Goal: Task Accomplishment & Management: Use online tool/utility

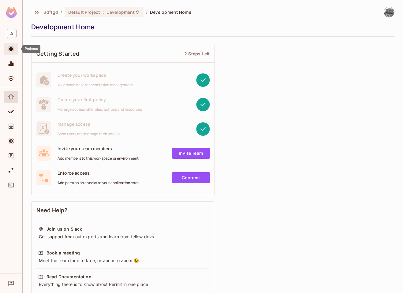
click at [10, 53] on div "Projects" at bounding box center [11, 49] width 14 height 12
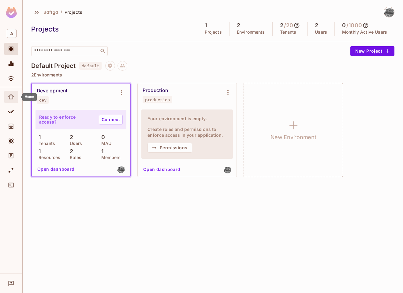
click at [9, 103] on div "Home" at bounding box center [11, 97] width 14 height 12
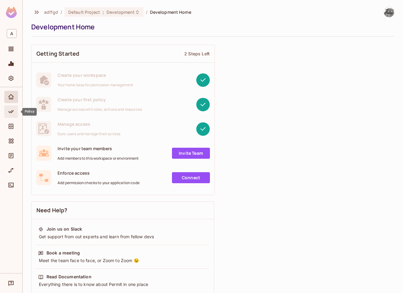
click at [11, 111] on icon "Policy" at bounding box center [11, 112] width 6 height 6
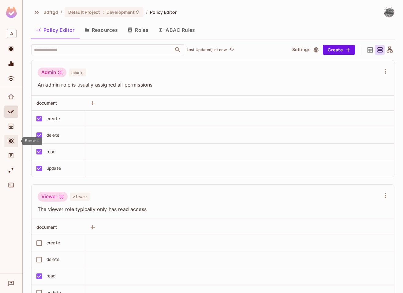
click at [16, 139] on div "Elements" at bounding box center [12, 140] width 10 height 7
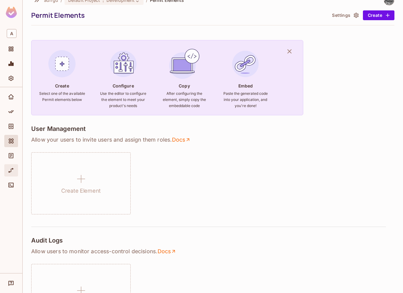
scroll to position [26, 0]
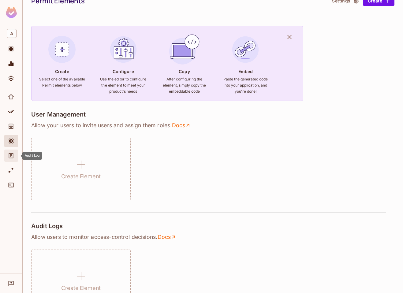
click at [14, 156] on span "Audit Log" at bounding box center [10, 155] width 7 height 7
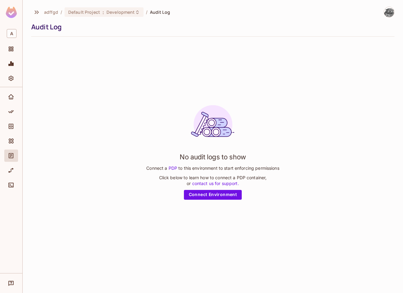
click at [207, 189] on div "No audit logs to show Connect a PDP to this environment to start enforcing perm…" at bounding box center [212, 149] width 133 height 99
click at [209, 193] on link "Connect Environment" at bounding box center [213, 195] width 58 height 10
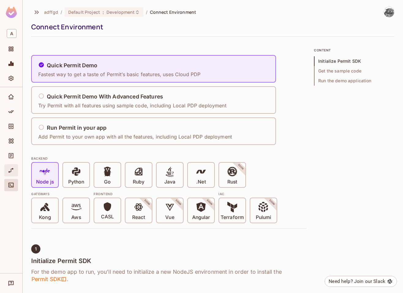
click at [13, 169] on icon "URL Mapping" at bounding box center [11, 170] width 5 height 5
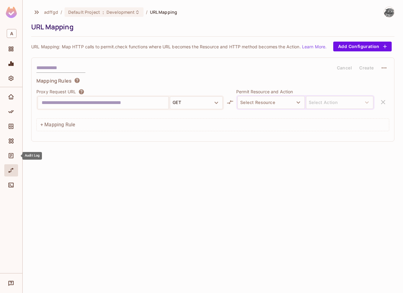
click at [17, 149] on div at bounding box center [11, 142] width 14 height 103
click at [15, 139] on div "Elements" at bounding box center [12, 140] width 10 height 7
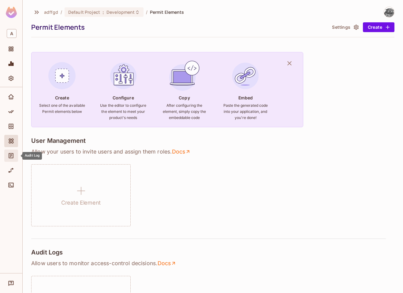
click at [14, 155] on span "Audit Log" at bounding box center [10, 155] width 7 height 7
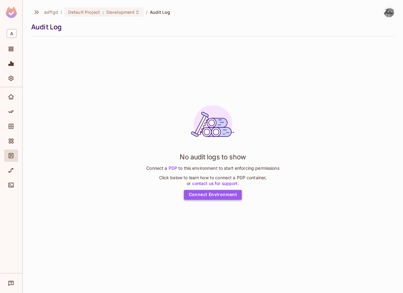
click at [222, 197] on link "Connect Environment" at bounding box center [213, 195] width 58 height 10
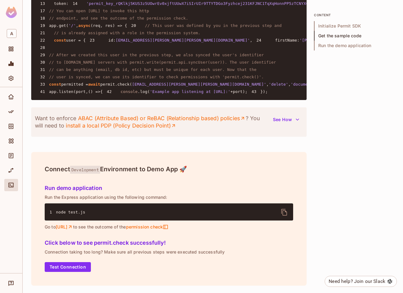
scroll to position [595, 0]
click at [14, 32] on span "A" at bounding box center [12, 33] width 10 height 9
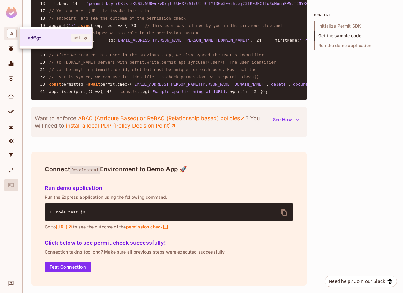
click at [11, 11] on div at bounding box center [201, 146] width 403 height 293
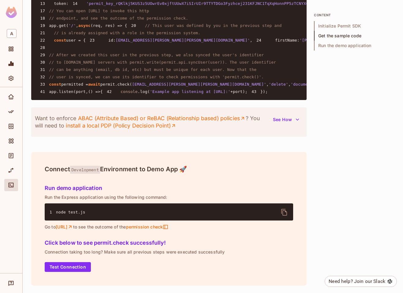
click at [10, 18] on img at bounding box center [11, 12] width 11 height 11
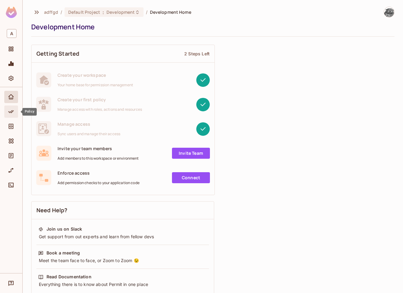
click at [10, 111] on icon "Policy" at bounding box center [11, 112] width 6 height 6
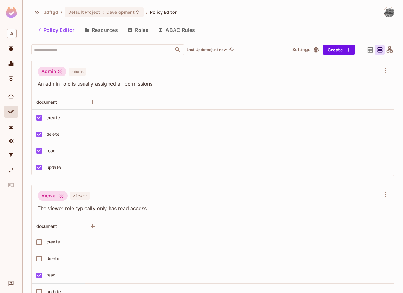
scroll to position [1, 0]
click at [9, 127] on icon "Directory" at bounding box center [11, 126] width 6 height 6
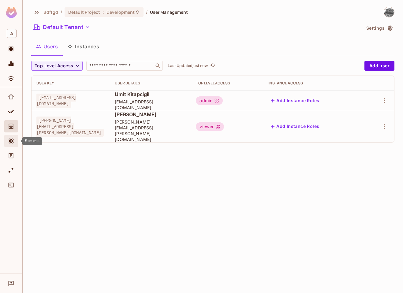
click at [6, 143] on div "Elements" at bounding box center [11, 141] width 14 height 12
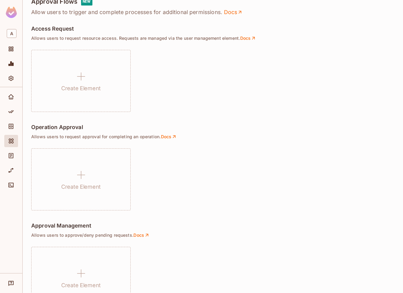
scroll to position [333, 0]
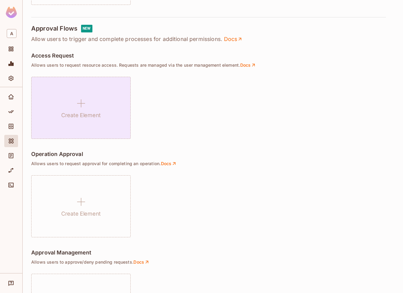
click at [106, 112] on div "Create Element" at bounding box center [80, 108] width 99 height 62
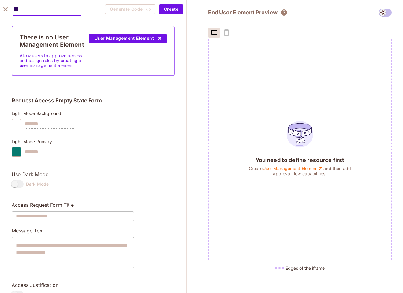
type input "**"
click at [158, 11] on div "Generate Code Create" at bounding box center [144, 9] width 78 height 10
click at [182, 13] on button "Create" at bounding box center [171, 9] width 24 height 10
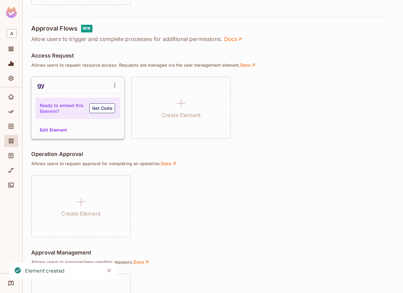
drag, startPoint x: 119, startPoint y: 106, endPoint x: 114, endPoint y: 107, distance: 4.7
click at [119, 106] on div "Ready to embed this Element? Get Code" at bounding box center [77, 108] width 85 height 21
click at [111, 108] on button "Get Code" at bounding box center [102, 108] width 26 height 10
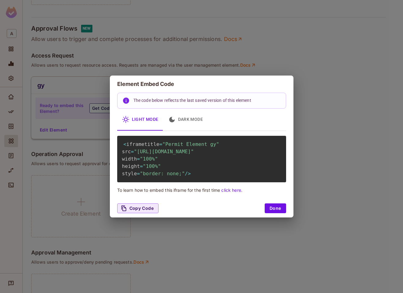
drag, startPoint x: 283, startPoint y: 219, endPoint x: 273, endPoint y: 173, distance: 47.1
click at [270, 180] on div "Element Embed Code The code below reflects the last saved version of this eleme…" at bounding box center [202, 147] width 184 height 142
drag, startPoint x: 280, startPoint y: 158, endPoint x: 136, endPoint y: 149, distance: 143.7
click at [136, 149] on span ""https://embed.permit.io/gy?envId=540084425d2445f79afcbf41a883d00a&darkMode=fal…" at bounding box center [164, 152] width 60 height 6
copy span "https://embed.permit.io/gy?envId=540084425d2445f79afcbf41a883d00a&darkMode=false"
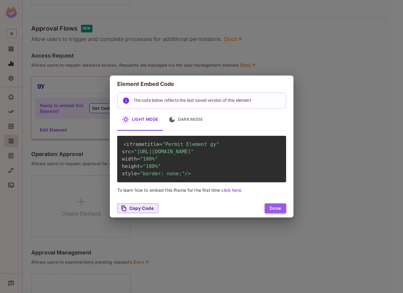
click at [281, 213] on button "Done" at bounding box center [275, 208] width 21 height 10
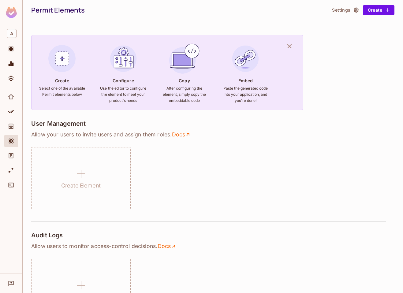
scroll to position [0, 0]
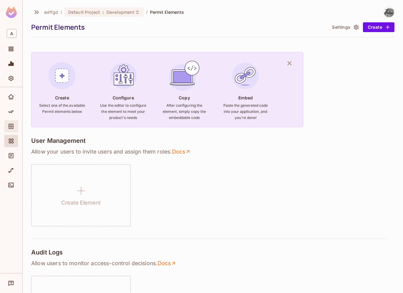
click at [15, 128] on div "Directory" at bounding box center [12, 126] width 10 height 7
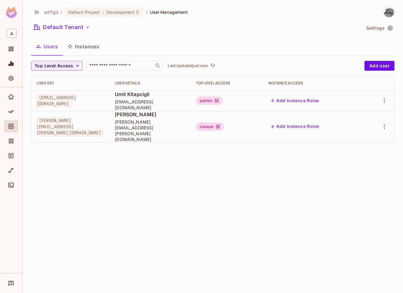
click at [14, 119] on div at bounding box center [11, 113] width 14 height 15
click at [12, 113] on icon "Policy" at bounding box center [11, 112] width 6 height 6
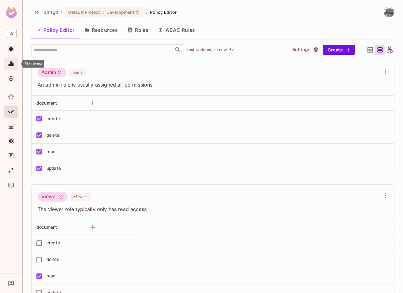
click at [16, 63] on div "Monitoring" at bounding box center [12, 63] width 10 height 7
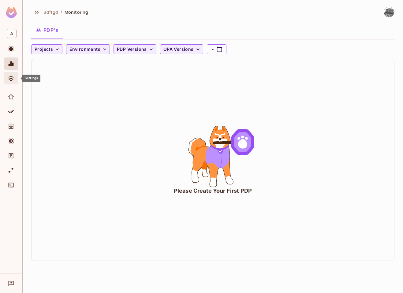
click at [13, 77] on icon "Settings" at bounding box center [11, 78] width 6 height 6
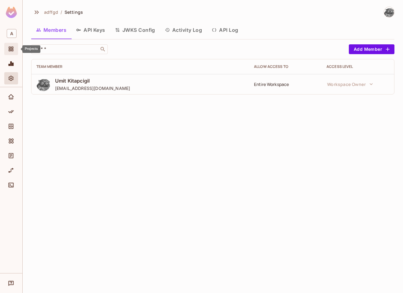
click at [16, 49] on div "Projects" at bounding box center [12, 48] width 10 height 7
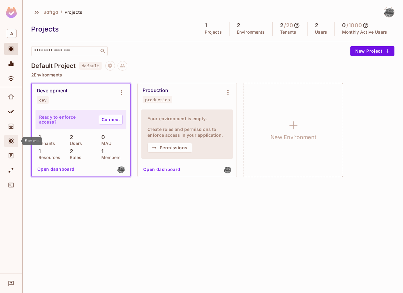
click at [8, 139] on div "Elements" at bounding box center [11, 141] width 14 height 12
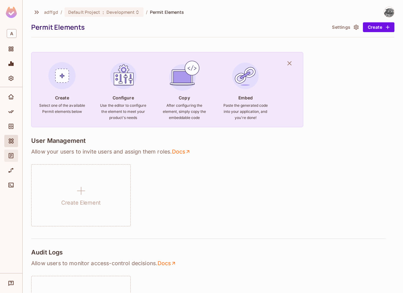
click at [14, 158] on icon "Audit Log" at bounding box center [11, 156] width 6 height 6
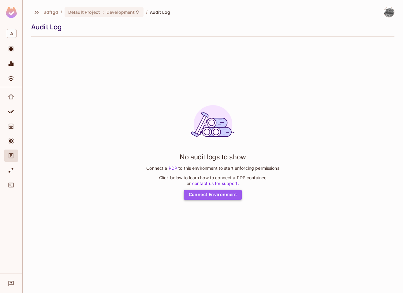
click at [221, 195] on link "Connect Environment" at bounding box center [213, 195] width 58 height 10
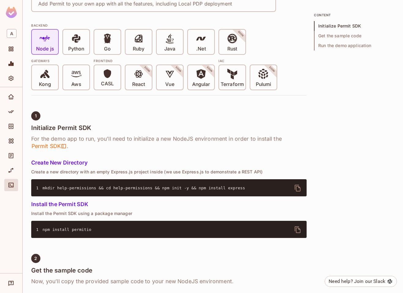
scroll to position [133, 0]
click at [125, 236] on pre "1 npm install permitio" at bounding box center [168, 229] width 275 height 17
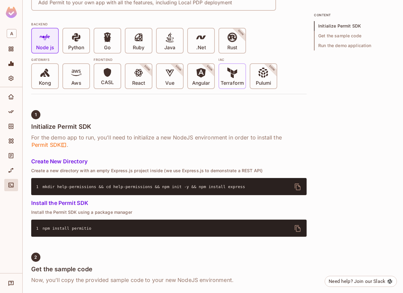
click at [224, 76] on span "Terraform" at bounding box center [232, 77] width 23 height 19
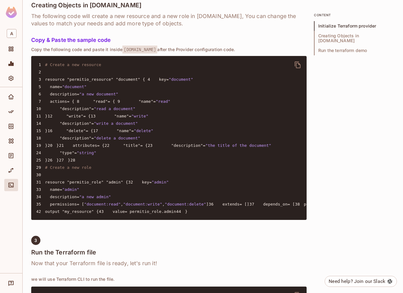
scroll to position [0, 0]
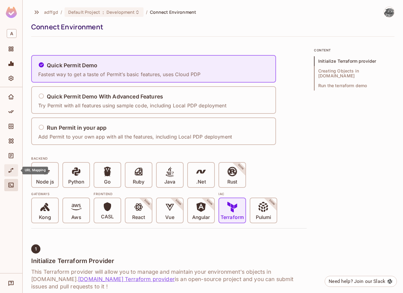
click at [9, 170] on icon "URL Mapping" at bounding box center [11, 170] width 6 height 6
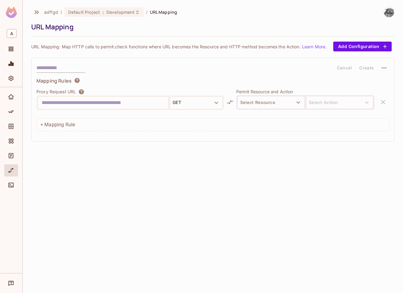
click at [58, 59] on div "Cancel Create Mapping Rules Proxy Request URL GET Permit Resource and Action Se…" at bounding box center [212, 99] width 363 height 84
click at [58, 65] on input "text" at bounding box center [60, 68] width 49 height 10
type input "********"
drag, startPoint x: 52, startPoint y: 101, endPoint x: 172, endPoint y: 114, distance: 120.0
click at [53, 101] on input "text" at bounding box center [103, 103] width 123 height 10
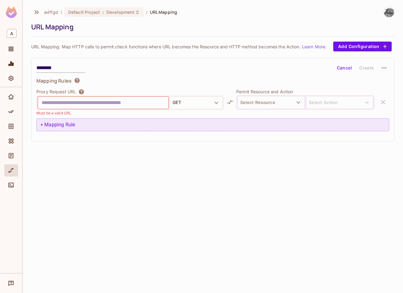
type input "*"
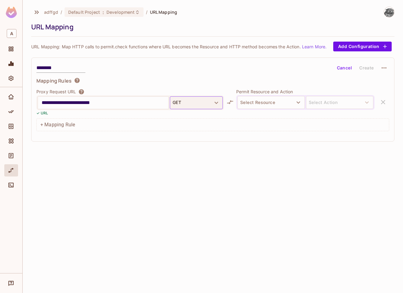
type input "**********"
click at [204, 99] on button "GET" at bounding box center [196, 102] width 53 height 13
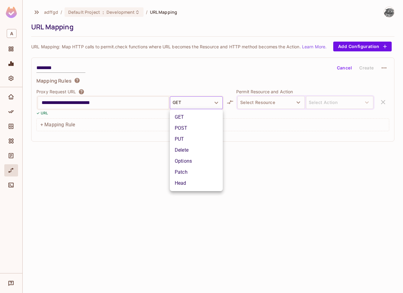
click at [188, 121] on li "GET" at bounding box center [196, 117] width 53 height 11
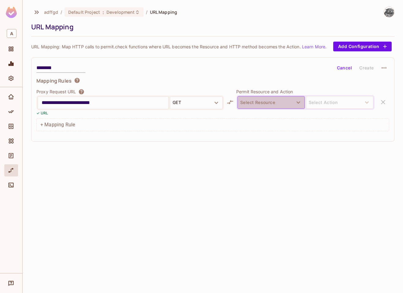
click at [285, 101] on button "Select Resource" at bounding box center [270, 102] width 67 height 13
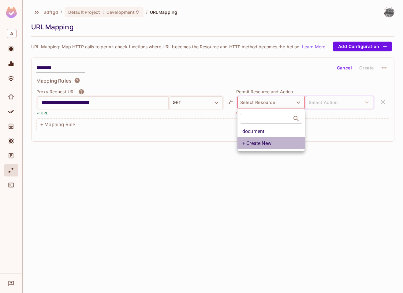
click at [261, 144] on li "+ Create New" at bounding box center [270, 143] width 67 height 12
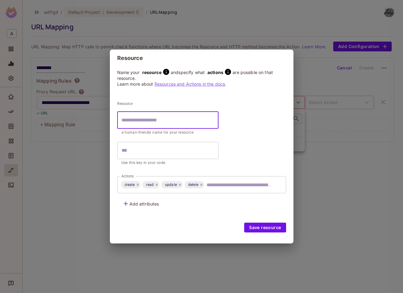
click at [160, 117] on input "text" at bounding box center [167, 120] width 101 height 17
type input "*"
type input "**"
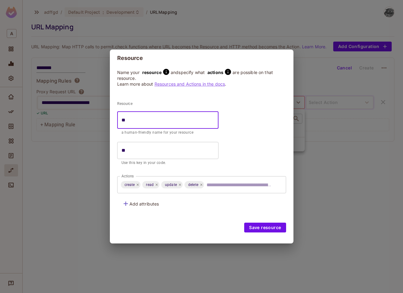
type input "***"
type input "****"
type input "*****"
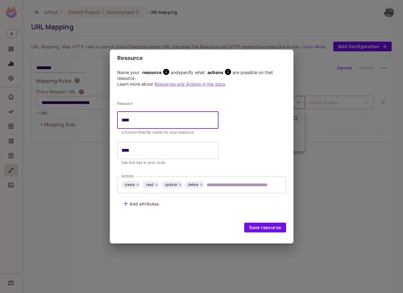
type input "*****"
type input "******"
type input "*******"
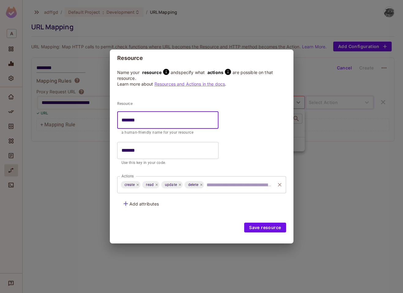
click at [124, 189] on div "create read update delete Actions" at bounding box center [201, 184] width 169 height 17
type input "*******"
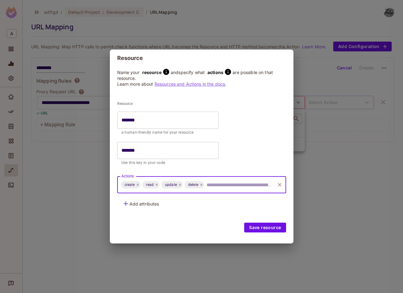
click at [128, 185] on span "create" at bounding box center [130, 184] width 18 height 7
click at [151, 186] on span "read" at bounding box center [149, 184] width 15 height 7
click at [173, 186] on span "update" at bounding box center [170, 184] width 19 height 7
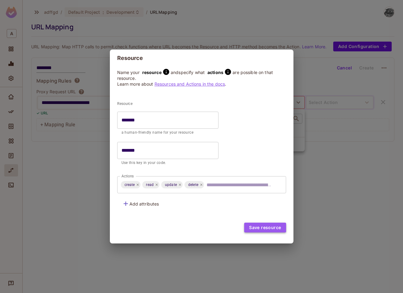
click at [269, 227] on button "Save resource" at bounding box center [265, 228] width 42 height 10
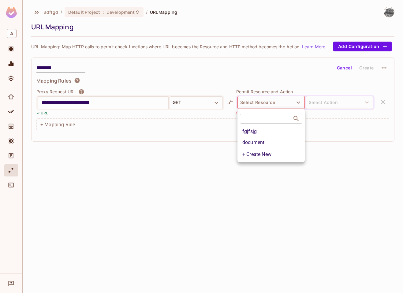
click at [278, 132] on li "fgjfsjg" at bounding box center [270, 131] width 67 height 11
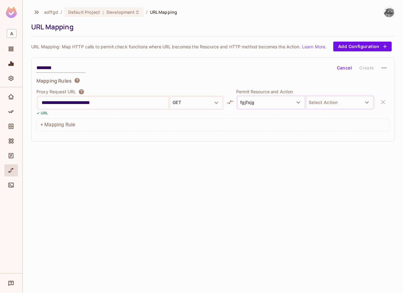
drag, startPoint x: -39, startPoint y: 78, endPoint x: 16, endPoint y: 104, distance: 60.6
click at [16, 104] on div "**********" at bounding box center [201, 146] width 403 height 293
click at [309, 145] on div "**********" at bounding box center [213, 146] width 380 height 293
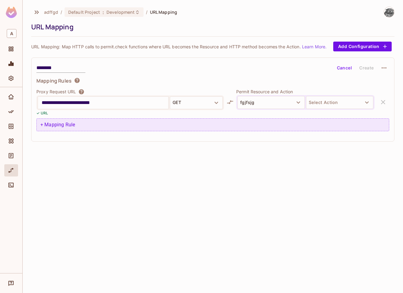
click at [76, 128] on div "+ Mapping Rule" at bounding box center [212, 124] width 353 height 13
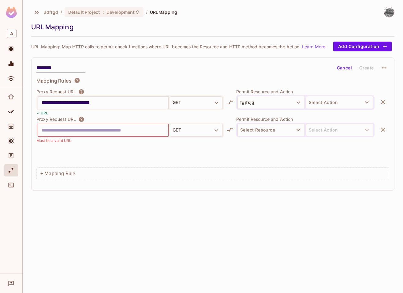
click at [382, 132] on icon "button" at bounding box center [382, 129] width 7 height 7
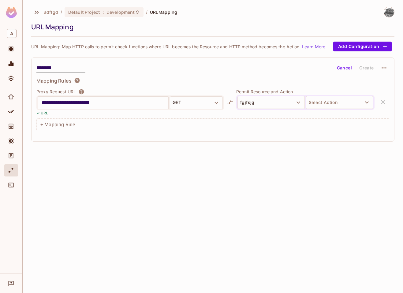
click at [369, 61] on div "**********" at bounding box center [212, 99] width 363 height 84
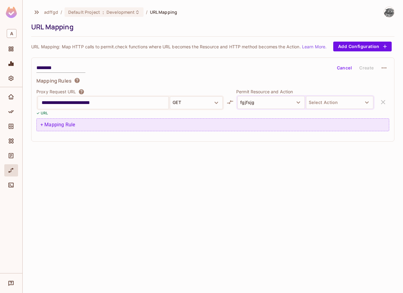
click at [61, 126] on div "+ Mapping Rule" at bounding box center [212, 124] width 353 height 13
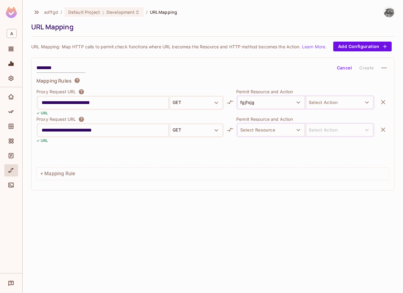
type input "**********"
click at [283, 137] on div "Select Resource Select Action" at bounding box center [305, 130] width 138 height 15
click at [284, 134] on button "Select Resource" at bounding box center [270, 130] width 67 height 13
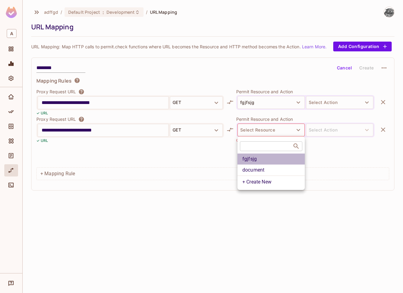
click at [265, 161] on li "fgjfsjg" at bounding box center [270, 159] width 67 height 11
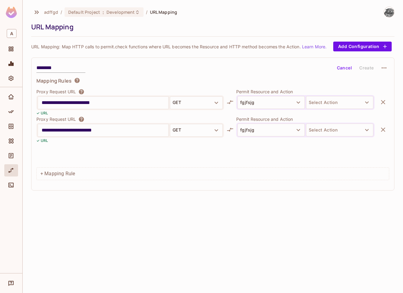
click at [346, 132] on button "Select Action" at bounding box center [339, 130] width 67 height 13
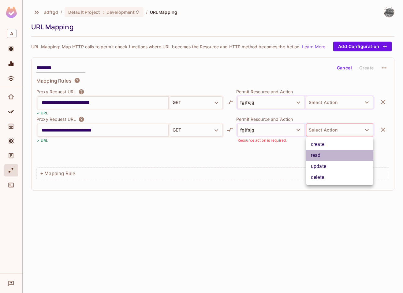
drag, startPoint x: 330, startPoint y: 153, endPoint x: 332, endPoint y: 150, distance: 3.8
click at [330, 153] on li "read" at bounding box center [339, 155] width 67 height 11
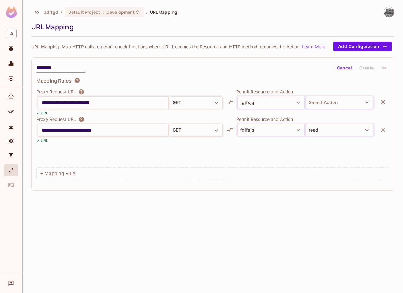
click at [337, 111] on div at bounding box center [305, 113] width 138 height 6
click at [338, 107] on button "Select Action" at bounding box center [339, 102] width 67 height 13
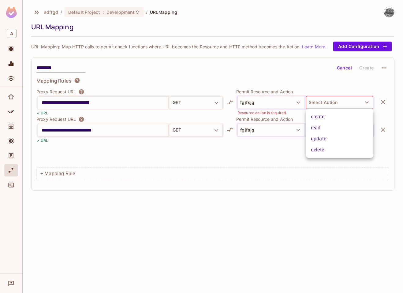
click at [330, 123] on li "read" at bounding box center [339, 127] width 67 height 11
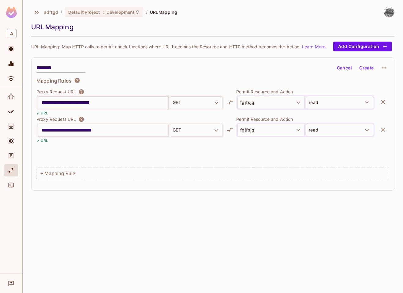
click at [383, 126] on icon "button" at bounding box center [382, 129] width 7 height 7
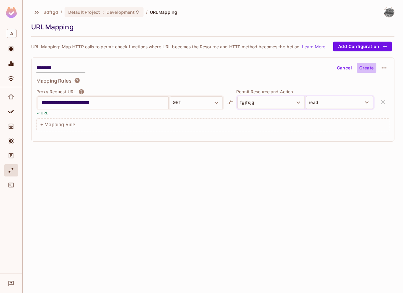
click at [368, 69] on button "Create" at bounding box center [367, 68] width 20 height 10
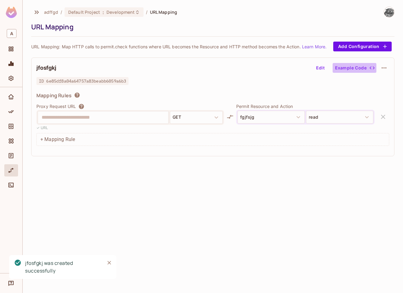
click at [356, 68] on button "Example Code" at bounding box center [354, 68] width 44 height 10
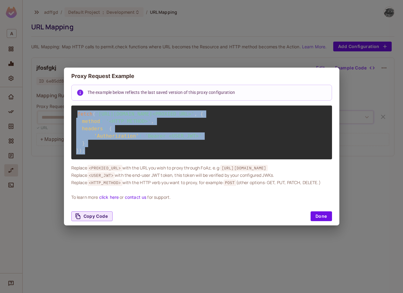
drag, startPoint x: 75, startPoint y: 109, endPoint x: 99, endPoint y: 157, distance: 53.8
click at [99, 157] on div "fetch ( 'https://proxy.api.permit.io/proxy/6e85df8a04a64757a83beabb6059a6b3?url…" at bounding box center [201, 133] width 261 height 54
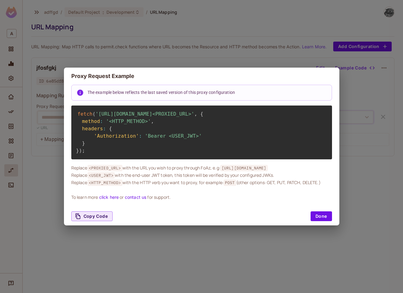
click at [100, 157] on div "fetch ( 'https://proxy.api.permit.io/proxy/6e85df8a04a64757a83beabb6059a6b3?url…" at bounding box center [201, 133] width 261 height 54
drag, startPoint x: 226, startPoint y: 173, endPoint x: 325, endPoint y: 173, distance: 98.8
click at [325, 173] on div "Replace <PROXIED_URL> with the URL you wish to proxy through FoAz, e.g: https:/…" at bounding box center [201, 182] width 261 height 37
click at [306, 173] on div "Replace <PROXIED_URL> with the URL you wish to proxy through FoAz, e.g: https:/…" at bounding box center [201, 182] width 261 height 37
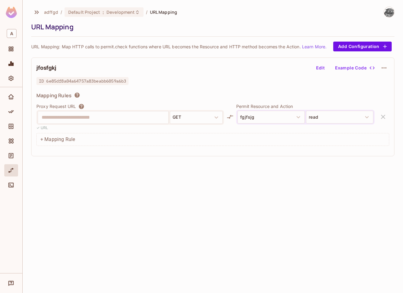
click at [75, 60] on div "**********" at bounding box center [212, 106] width 363 height 99
click at [13, 98] on icon "Home" at bounding box center [11, 96] width 6 height 5
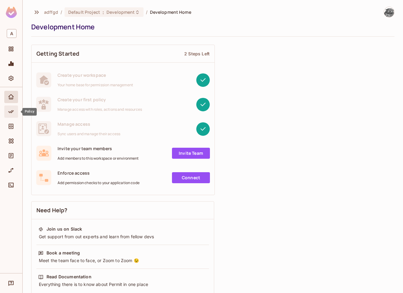
click at [14, 117] on div "Policy" at bounding box center [11, 112] width 14 height 12
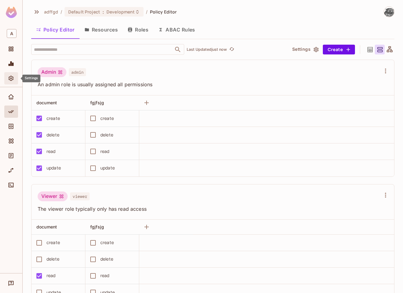
click at [16, 83] on div "Settings" at bounding box center [11, 78] width 14 height 12
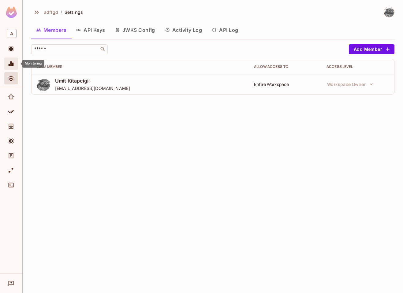
click at [15, 68] on div "Monitoring" at bounding box center [11, 63] width 14 height 12
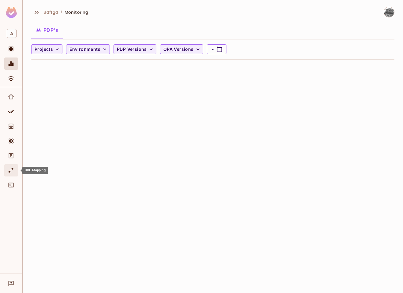
click at [10, 172] on icon "URL Mapping" at bounding box center [11, 170] width 5 height 5
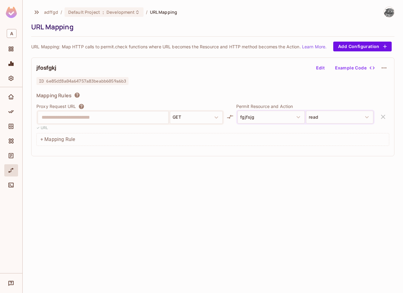
click at [392, 66] on div "**********" at bounding box center [212, 106] width 363 height 99
click at [385, 68] on icon "button" at bounding box center [383, 67] width 7 height 7
click at [385, 68] on div at bounding box center [201, 146] width 403 height 293
click at [385, 68] on icon "button" at bounding box center [383, 67] width 5 height 1
click at [318, 102] on div at bounding box center [201, 146] width 403 height 293
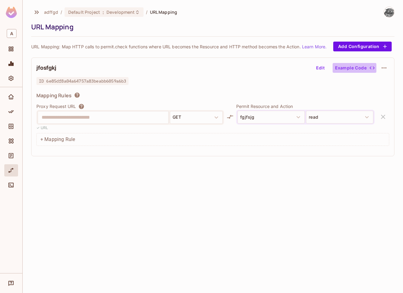
click at [372, 69] on icon "button" at bounding box center [372, 68] width 6 height 6
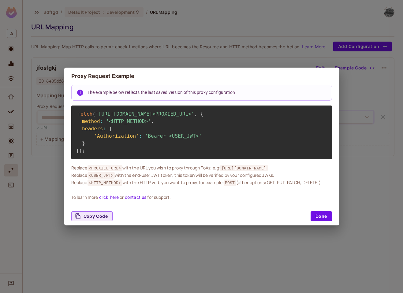
click at [372, 68] on div "Proxy Request Example The example below reflects the last saved version of this…" at bounding box center [201, 146] width 403 height 293
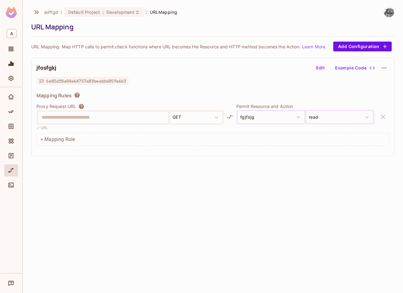
click at [383, 66] on icon "button" at bounding box center [383, 67] width 7 height 7
click at [383, 66] on div at bounding box center [201, 146] width 403 height 293
click at [384, 66] on icon "button" at bounding box center [383, 67] width 7 height 7
click at [382, 67] on div at bounding box center [201, 146] width 403 height 293
click at [15, 94] on div "Home" at bounding box center [12, 96] width 10 height 7
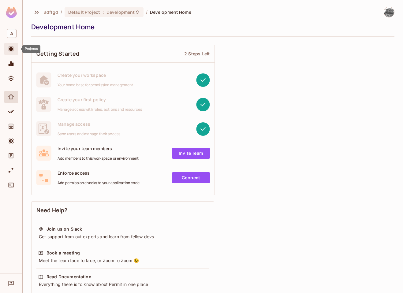
click at [8, 46] on span "Projects" at bounding box center [10, 48] width 7 height 7
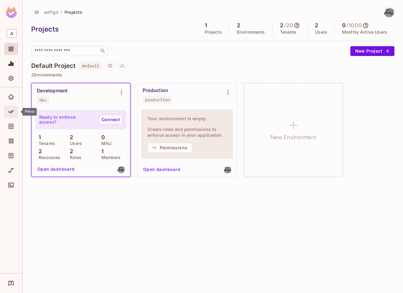
click at [13, 109] on icon "Policy" at bounding box center [11, 112] width 6 height 6
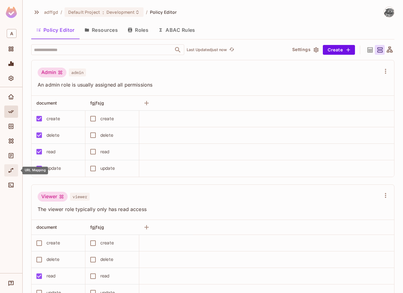
click at [12, 166] on div "URL Mapping" at bounding box center [11, 170] width 14 height 12
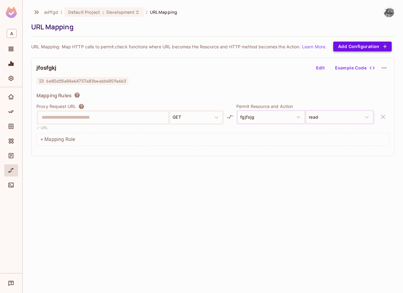
click at [363, 47] on button "Add Configuration" at bounding box center [362, 47] width 58 height 10
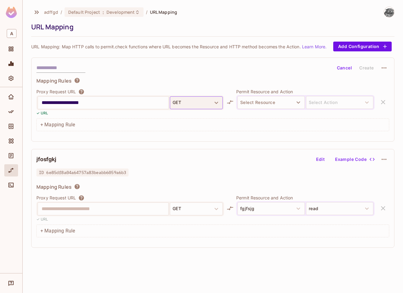
type input "**********"
click at [213, 102] on icon "button" at bounding box center [216, 102] width 7 height 7
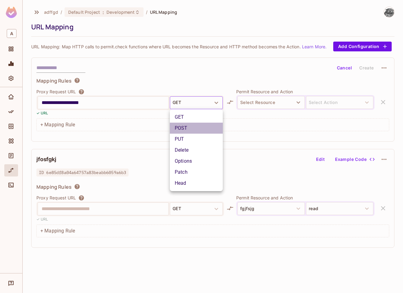
drag, startPoint x: 195, startPoint y: 127, endPoint x: 228, endPoint y: 121, distance: 33.2
click at [196, 126] on li "POST" at bounding box center [196, 128] width 53 height 11
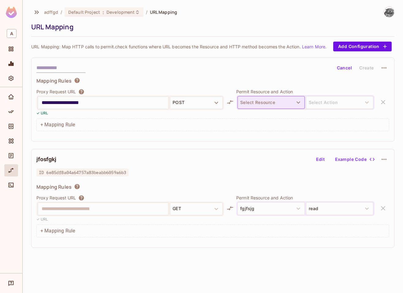
click at [287, 105] on button "Select Resource" at bounding box center [270, 102] width 67 height 13
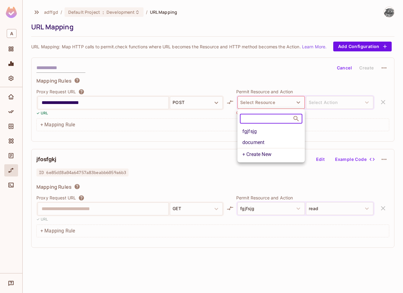
click at [262, 133] on li "fgjfsjg" at bounding box center [270, 131] width 67 height 11
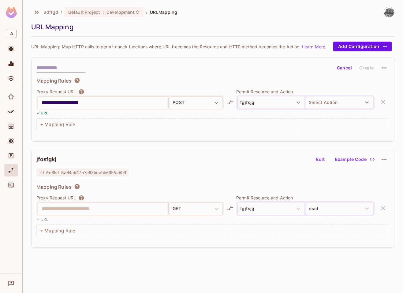
click at [360, 101] on button "Select Action" at bounding box center [339, 102] width 67 height 13
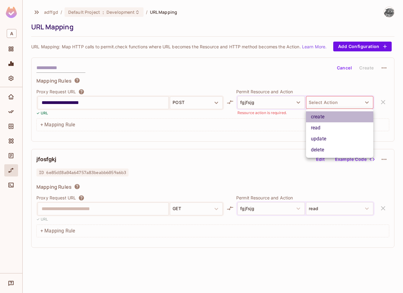
click at [329, 119] on li "create" at bounding box center [339, 116] width 67 height 11
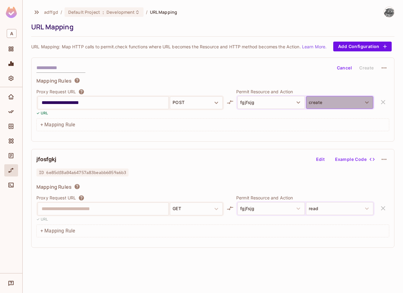
click at [334, 104] on button "create" at bounding box center [339, 102] width 67 height 13
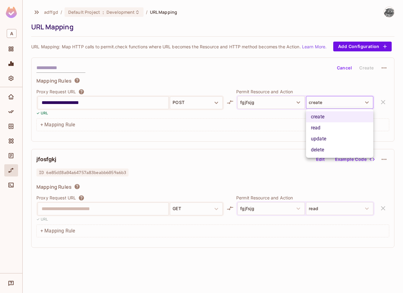
click at [326, 127] on li "read" at bounding box center [339, 127] width 67 height 11
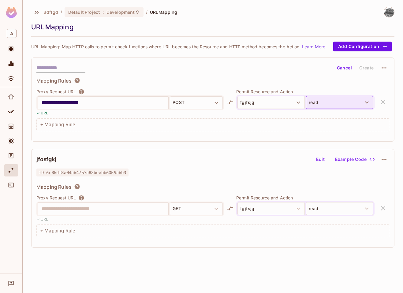
click at [335, 105] on button "read" at bounding box center [339, 102] width 67 height 13
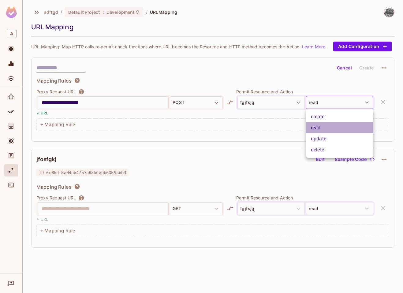
click at [324, 132] on li "read" at bounding box center [339, 127] width 67 height 11
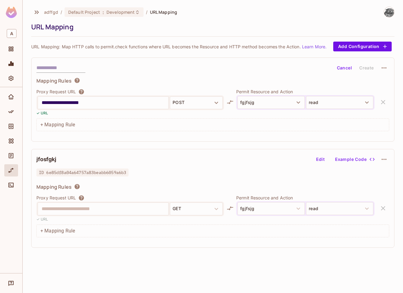
click at [76, 67] on input "text" at bounding box center [60, 68] width 49 height 10
type input "*****"
click at [113, 174] on span "ID 6e85df8a04a64757a83beabb6059a6b3" at bounding box center [82, 173] width 92 height 8
click at [361, 160] on button "Example Code" at bounding box center [354, 159] width 44 height 10
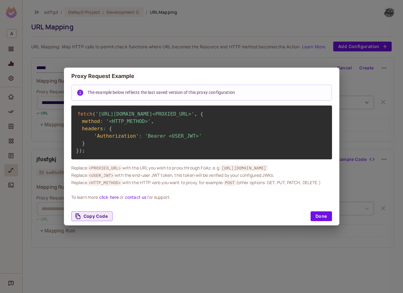
drag, startPoint x: 98, startPoint y: 111, endPoint x: 310, endPoint y: 110, distance: 212.2
click at [310, 110] on div "fetch ( 'https://proxy.api.permit.io/proxy/6e85df8a04a64757a83beabb6059a6b3?url…" at bounding box center [201, 133] width 261 height 54
click at [279, 116] on div "fetch ( 'https://proxy.api.permit.io/proxy/6e85df8a04a64757a83beabb6059a6b3?url…" at bounding box center [201, 133] width 261 height 54
click at [229, 48] on div "Proxy Request Example The example below reflects the last saved version of this…" at bounding box center [201, 146] width 403 height 293
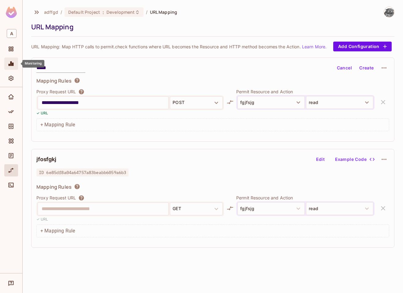
click at [14, 63] on icon "Monitoring" at bounding box center [11, 64] width 6 height 6
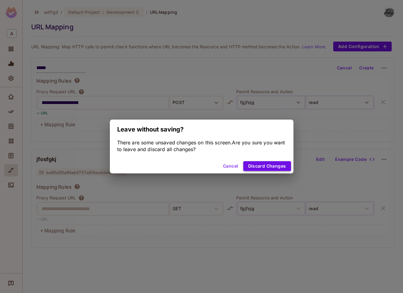
click at [250, 168] on button "Discard Changes" at bounding box center [267, 166] width 48 height 10
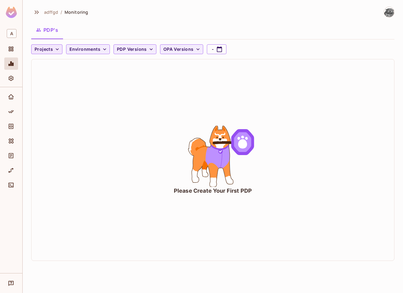
click at [52, 50] on button "Projects" at bounding box center [46, 49] width 31 height 10
click at [53, 50] on div at bounding box center [201, 146] width 403 height 293
click at [53, 50] on button "Projects" at bounding box center [46, 49] width 31 height 10
click at [53, 50] on div at bounding box center [201, 146] width 403 height 293
click at [15, 52] on div "Projects" at bounding box center [12, 48] width 10 height 7
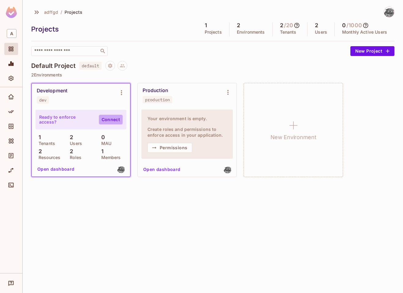
click at [112, 119] on link "Connect" at bounding box center [111, 120] width 24 height 10
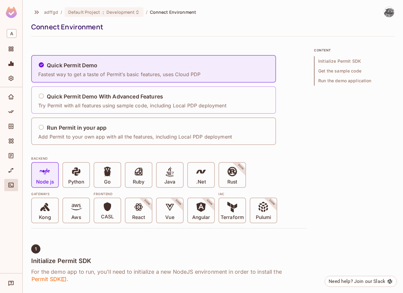
click at [118, 91] on div "Quick Permit Demo With Advanced Features Try Permit with all features using sam…" at bounding box center [132, 100] width 188 height 18
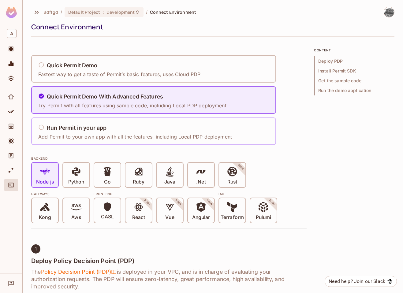
click at [96, 120] on div "Run Permit in your app Add Permit to your own app with all the features, includ…" at bounding box center [137, 131] width 198 height 25
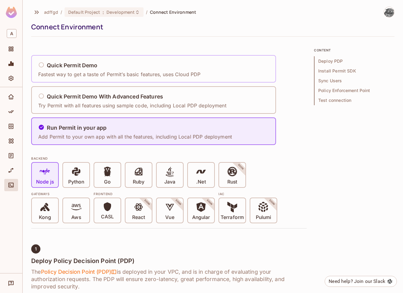
click at [120, 70] on div "Quick Permit Demo Fastest way to get a taste of Permit’s basic features, uses C…" at bounding box center [119, 69] width 162 height 18
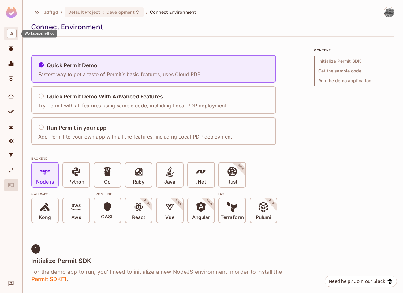
click at [14, 30] on span "A" at bounding box center [12, 33] width 10 height 9
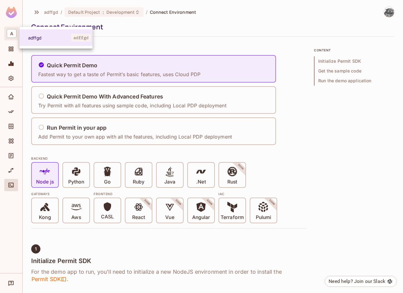
click at [14, 31] on div at bounding box center [201, 146] width 403 height 293
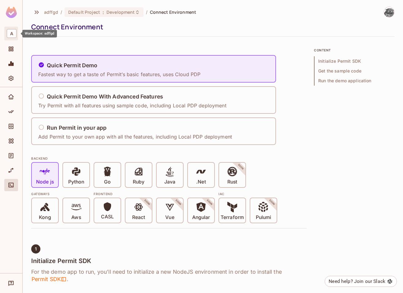
click at [14, 31] on span "A" at bounding box center [12, 33] width 10 height 9
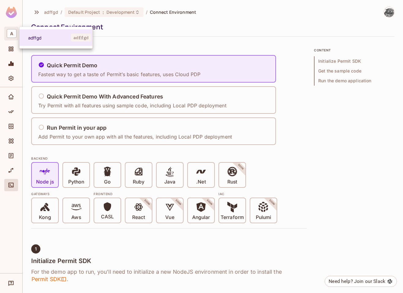
click at [14, 31] on div at bounding box center [201, 146] width 403 height 293
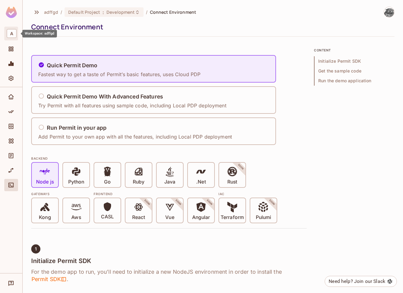
click at [14, 31] on span "A" at bounding box center [12, 33] width 10 height 9
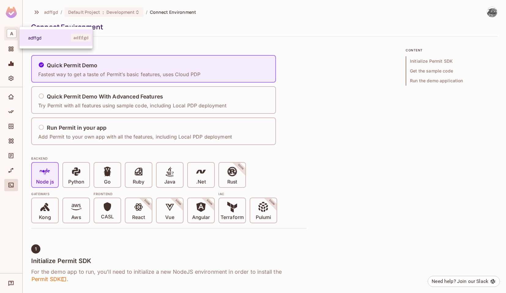
drag, startPoint x: 139, startPoint y: 46, endPoint x: 102, endPoint y: 7, distance: 53.2
click at [138, 46] on div at bounding box center [253, 146] width 506 height 293
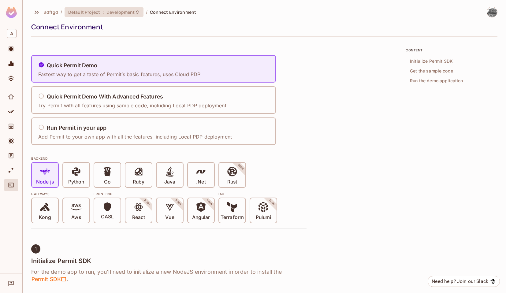
click at [108, 11] on span "Development" at bounding box center [120, 12] width 28 height 6
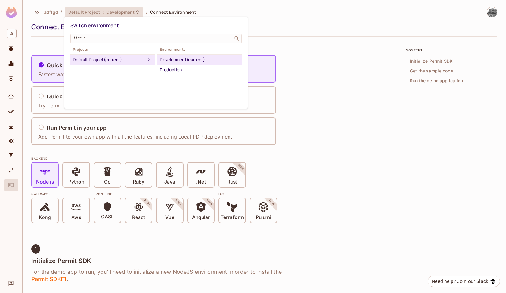
click at [106, 15] on div at bounding box center [253, 146] width 506 height 293
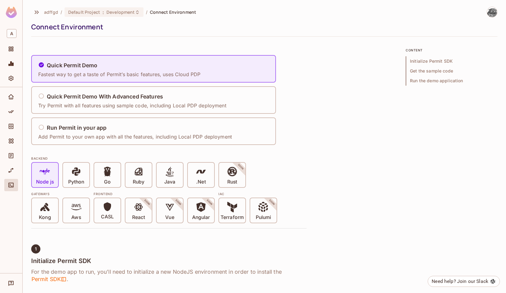
click at [106, 24] on div "Connect Environment" at bounding box center [262, 26] width 463 height 9
click at [114, 11] on span "Development" at bounding box center [120, 12] width 28 height 6
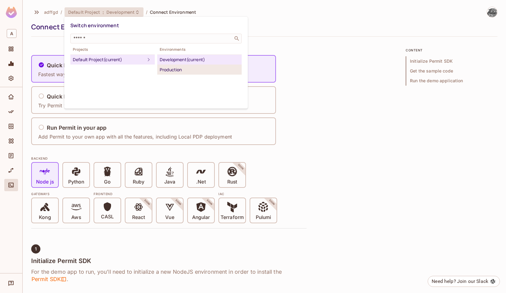
click at [186, 70] on div "Production" at bounding box center [200, 69] width 80 height 7
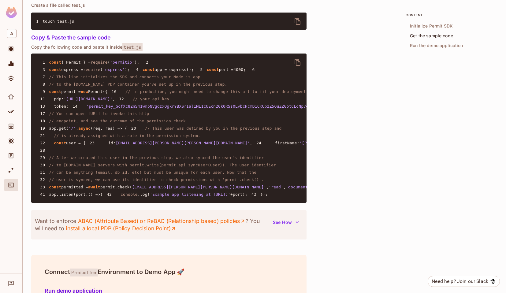
scroll to position [529, 0]
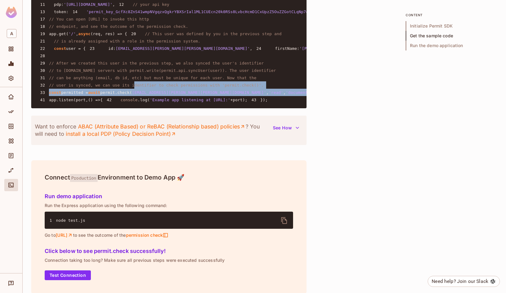
drag, startPoint x: 134, startPoint y: 201, endPoint x: 143, endPoint y: 235, distance: 35.8
click at [143, 108] on pre "1 const { Permit } = require ( 'permitio' ); 2 3 const express = require ( 'exp…" at bounding box center [168, 33] width 275 height 149
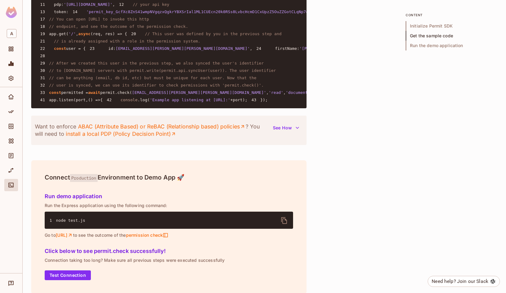
drag, startPoint x: 143, startPoint y: 235, endPoint x: 148, endPoint y: 250, distance: 15.2
click at [143, 108] on pre "1 const { Permit } = require ( 'permitio' ); 2 3 const express = require ( 'exp…" at bounding box center [168, 33] width 275 height 149
drag, startPoint x: 147, startPoint y: 250, endPoint x: 181, endPoint y: 173, distance: 84.2
click at [174, 108] on pre "1 const { Permit } = require ( 'permitio' ); 2 3 const express = require ( 'exp…" at bounding box center [168, 33] width 275 height 149
click at [181, 65] on span "// After we created this user in the previous step, we also synced the user's i…" at bounding box center [156, 63] width 215 height 5
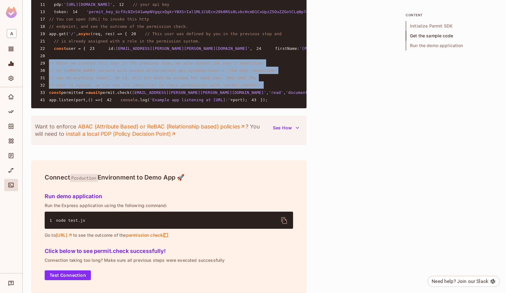
drag, startPoint x: 269, startPoint y: 195, endPoint x: 23, endPoint y: 170, distance: 247.1
click at [23, 170] on div "adffgd / Default Project : Production / Connect Environment Connect Environment…" at bounding box center [264, 146] width 483 height 293
